Goal: Navigation & Orientation: Find specific page/section

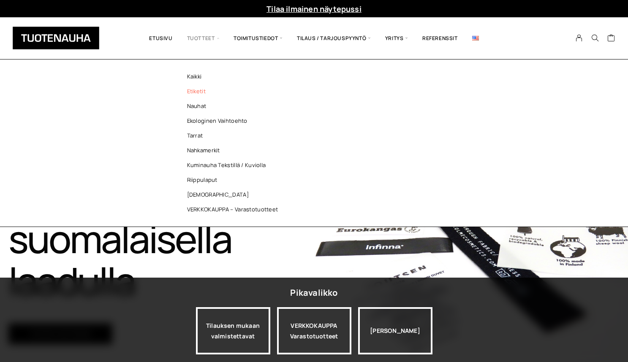
click at [197, 94] on link "Etiketit" at bounding box center [235, 91] width 122 height 15
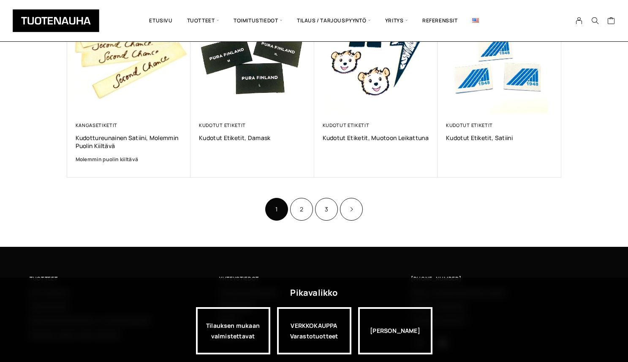
scroll to position [558, 0]
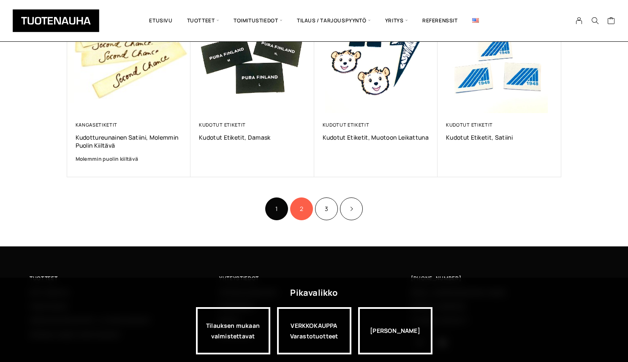
click at [304, 209] on link "2" at bounding box center [301, 209] width 23 height 23
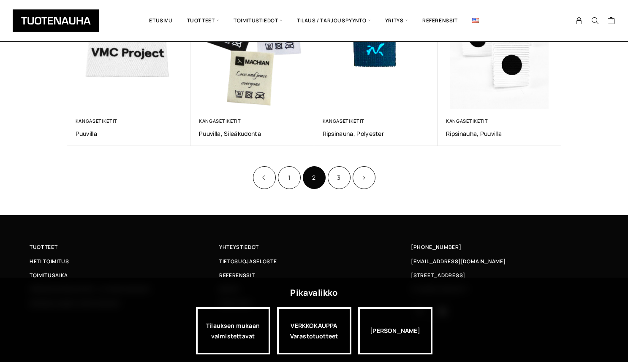
scroll to position [545, 0]
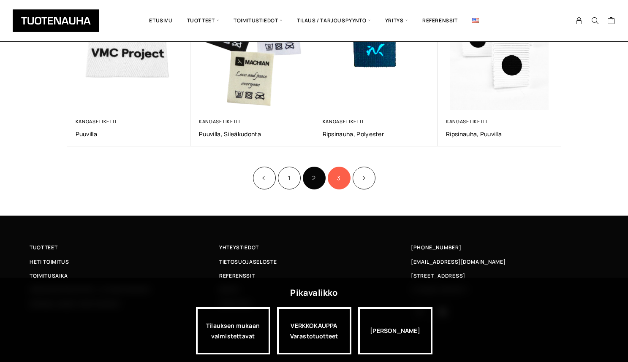
click at [341, 179] on link "3" at bounding box center [339, 178] width 23 height 23
